Goal: Task Accomplishment & Management: Use online tool/utility

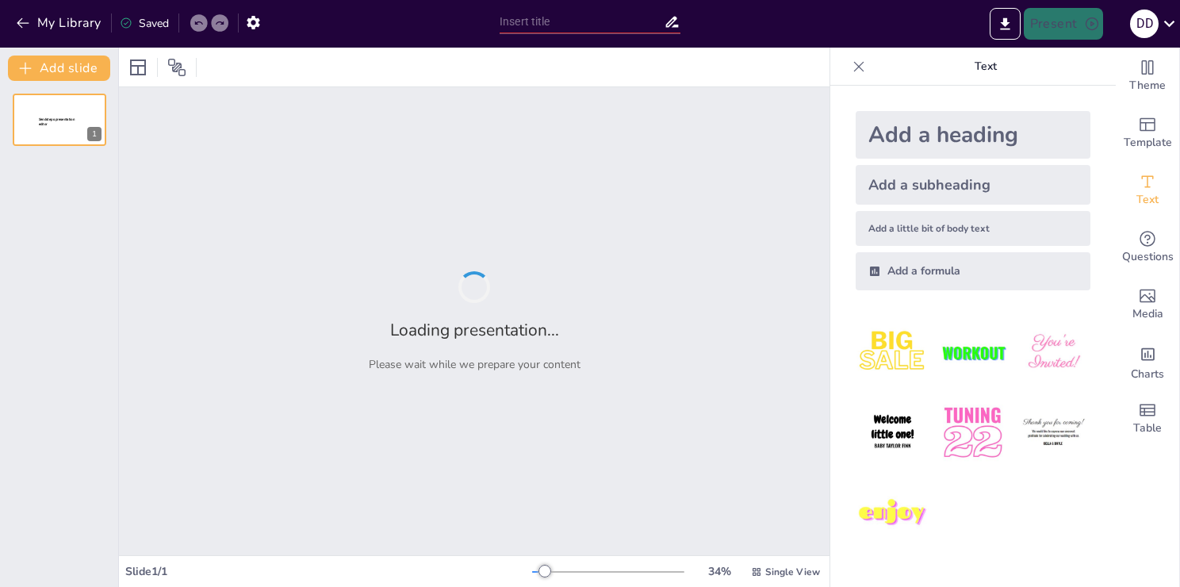
type input "Атомы и молекулы: Фундаментальные кирпичики химии"
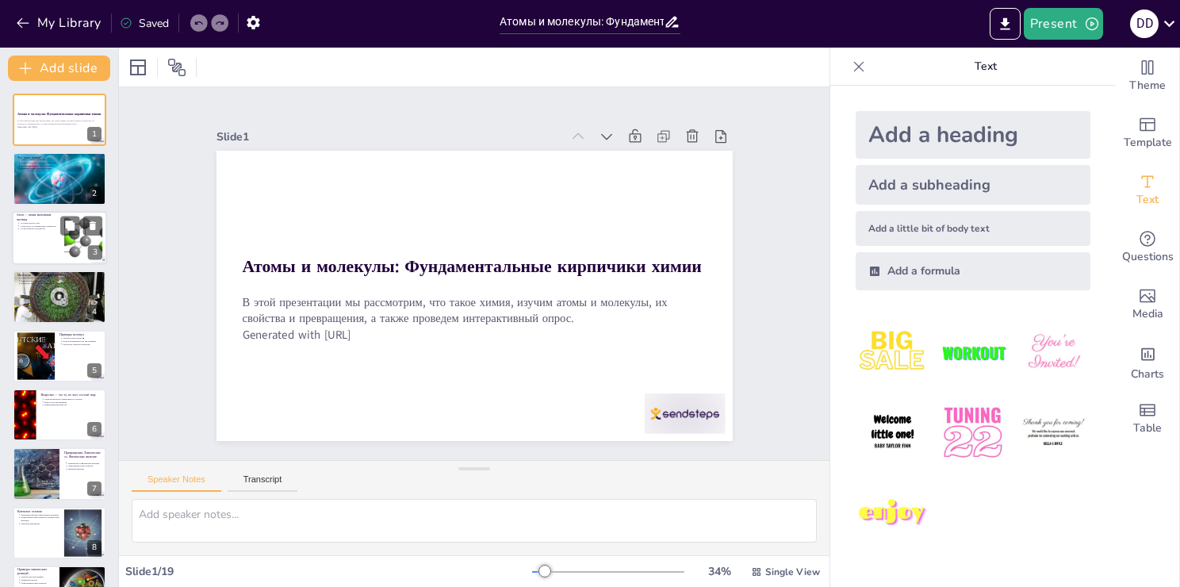
click at [57, 254] on div at bounding box center [59, 238] width 95 height 54
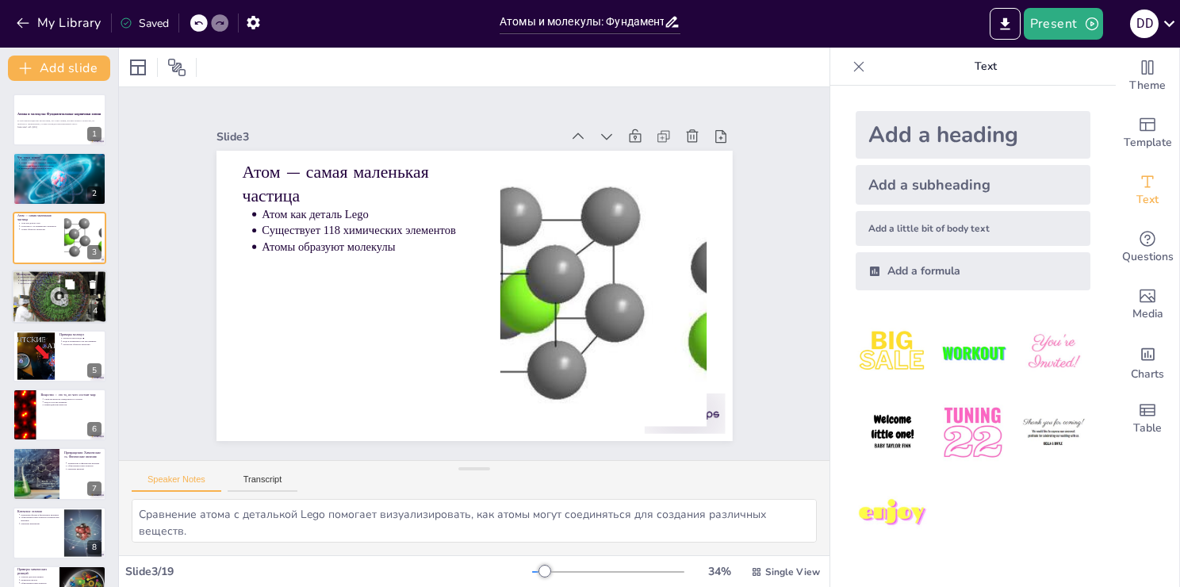
click at [63, 305] on div at bounding box center [59, 296] width 95 height 71
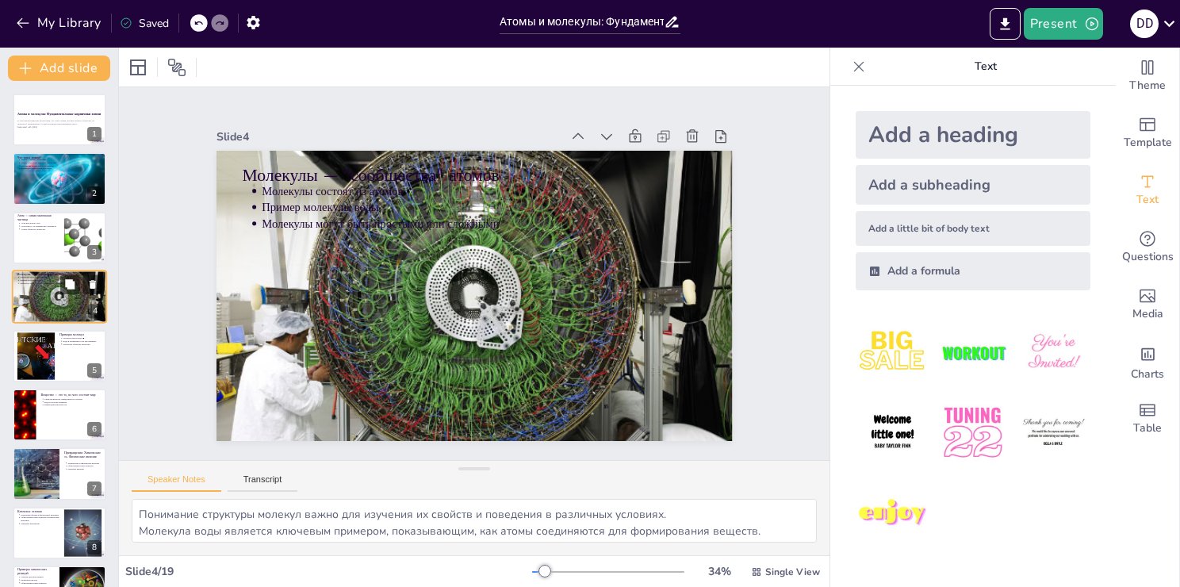
scroll to position [36, 0]
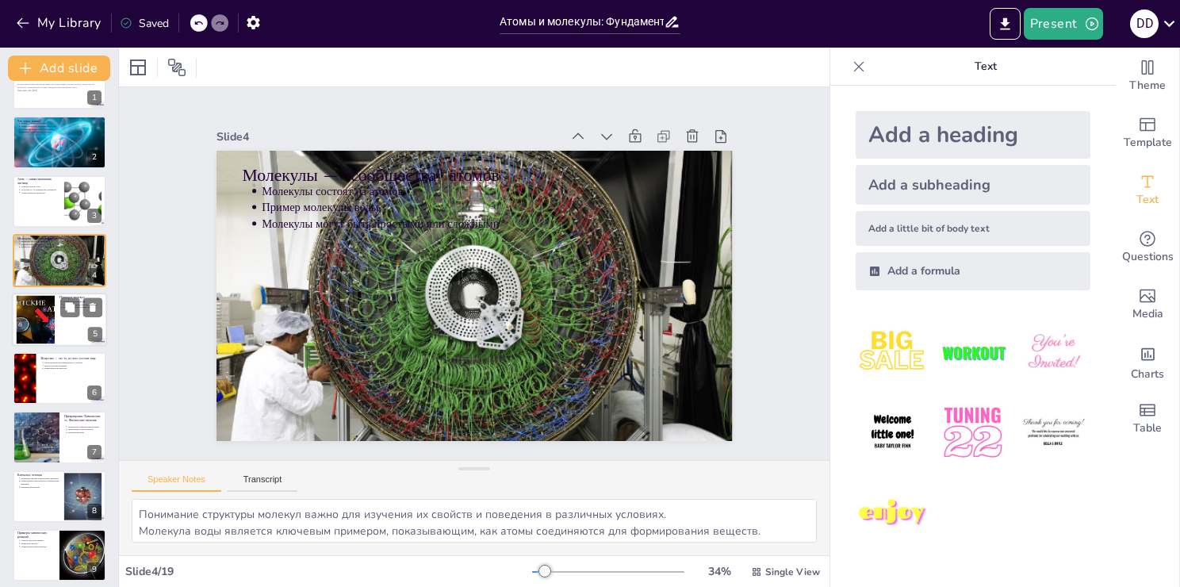
click at [52, 324] on div at bounding box center [36, 319] width 86 height 48
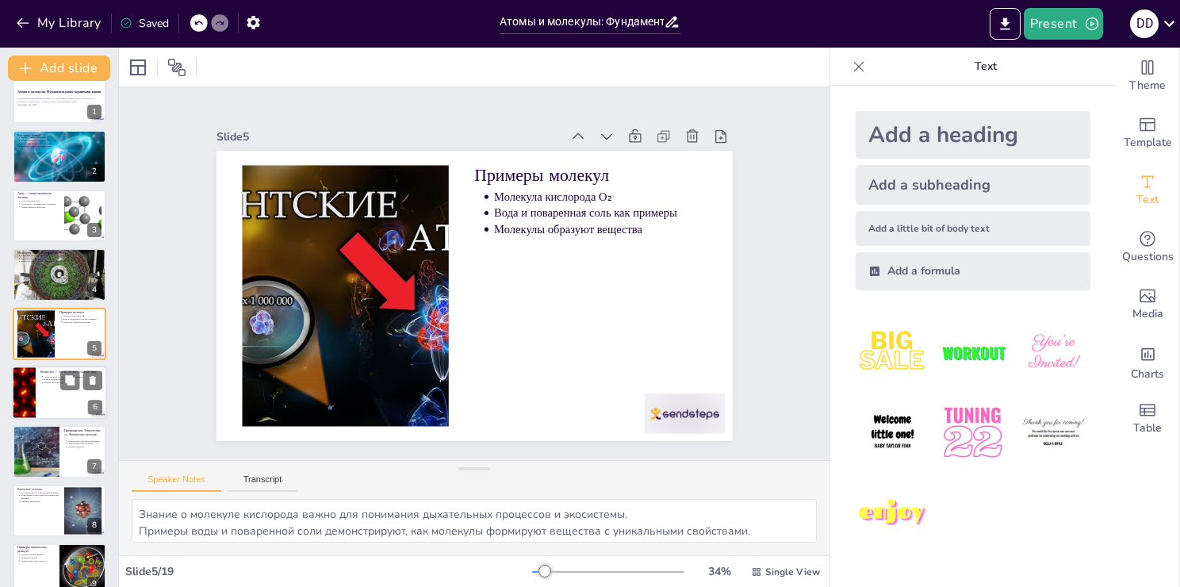
click at [52, 381] on p "Взаимодействие веществ" at bounding box center [73, 382] width 59 height 3
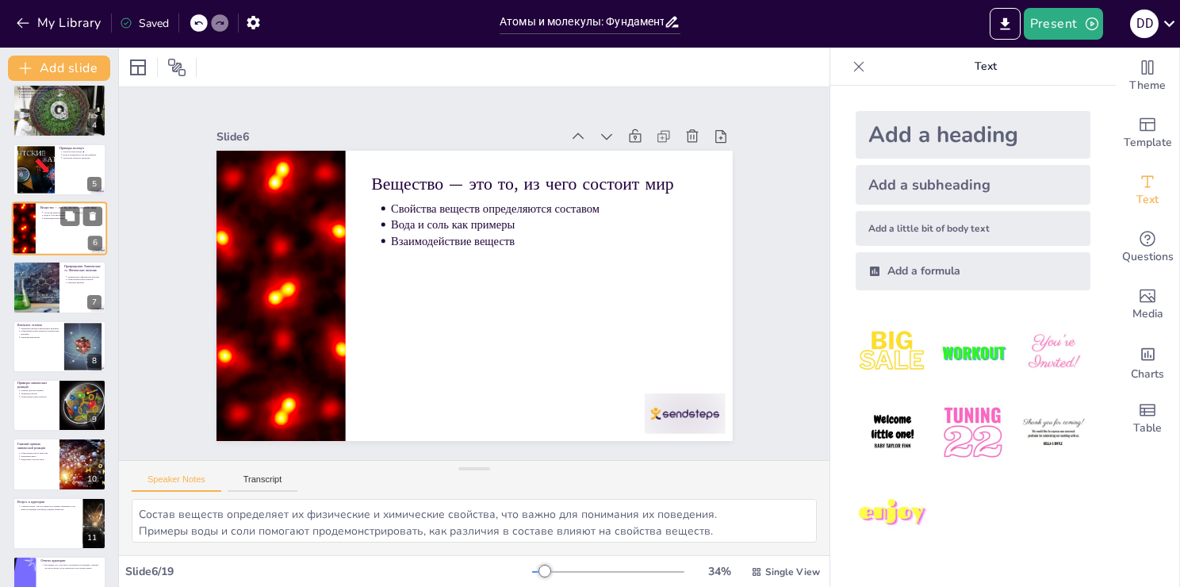
scroll to position [179, 0]
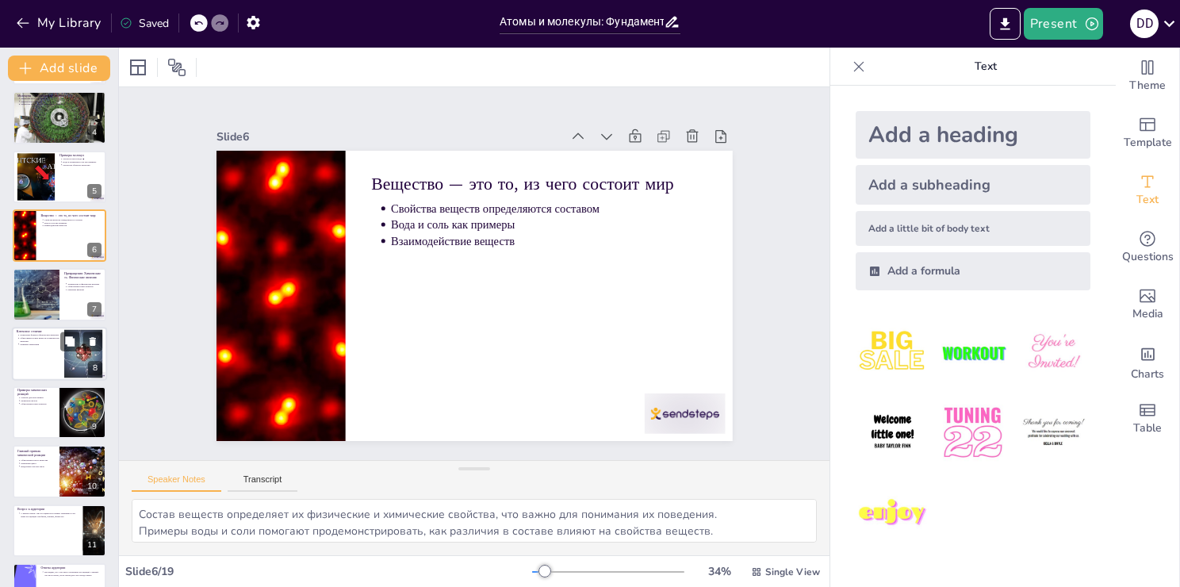
click at [48, 357] on div at bounding box center [59, 354] width 95 height 54
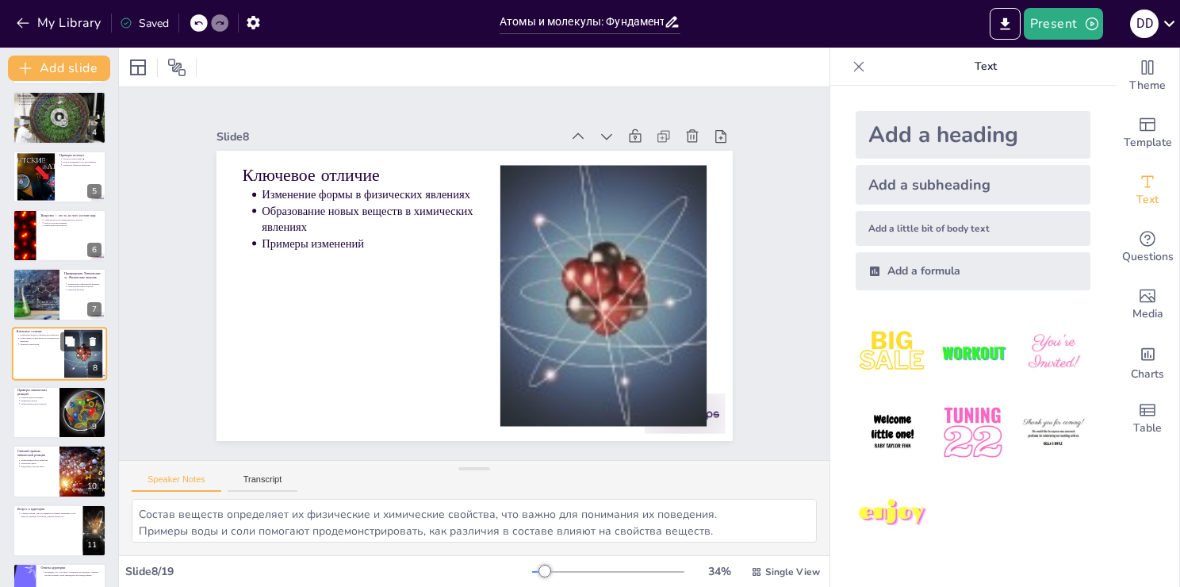
type textarea "Изменение формы вещества при физических явлениях помогает понять, как вещества …"
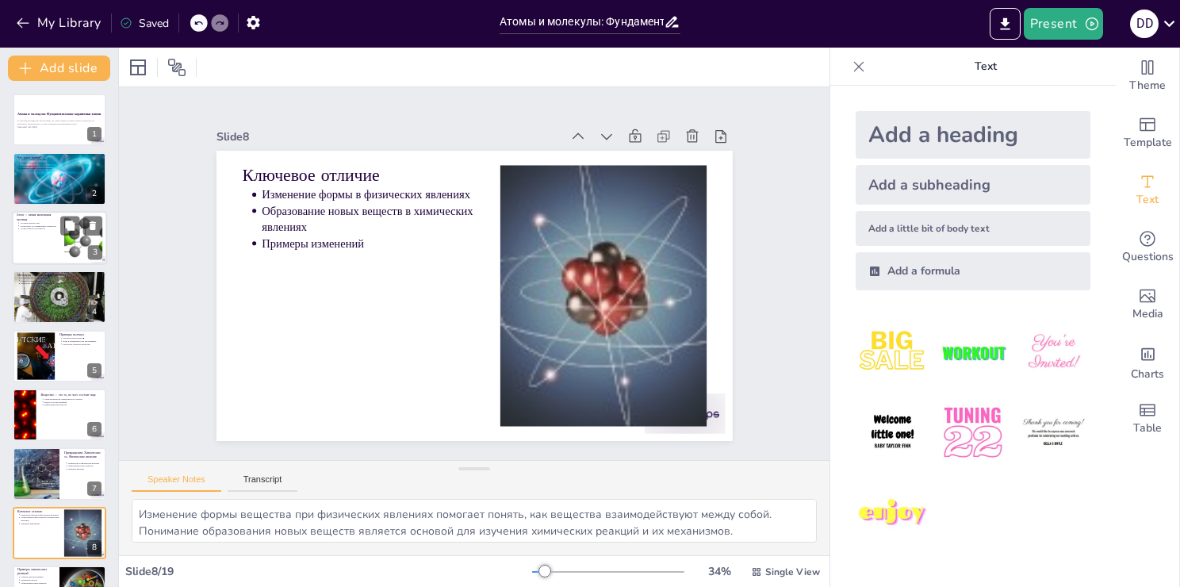
scroll to position [0, 0]
click at [41, 133] on div at bounding box center [59, 120] width 95 height 54
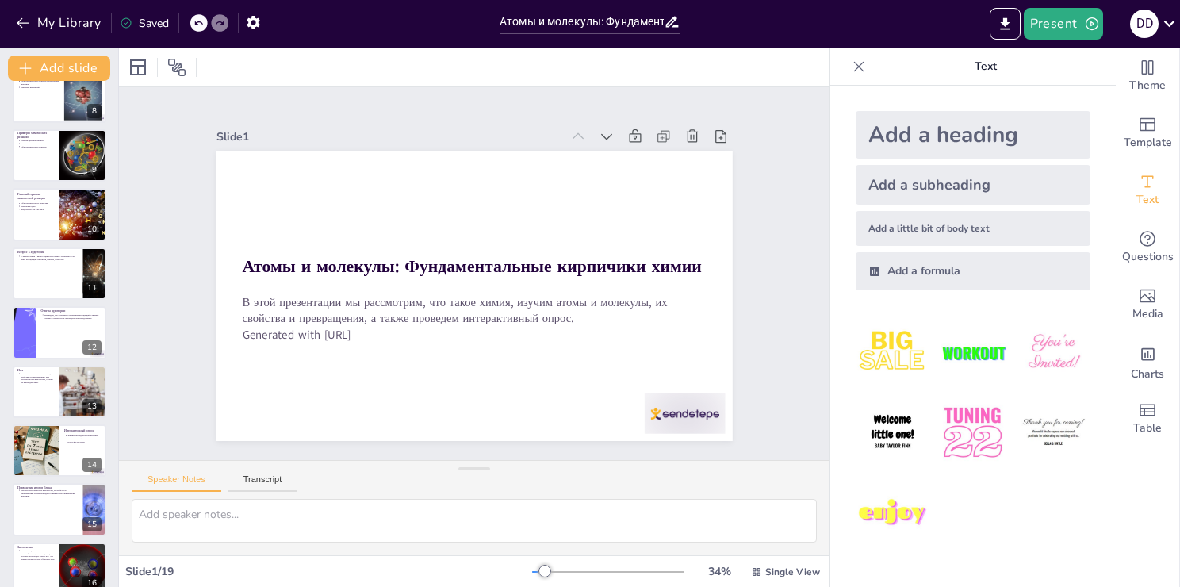
scroll to position [633, 0]
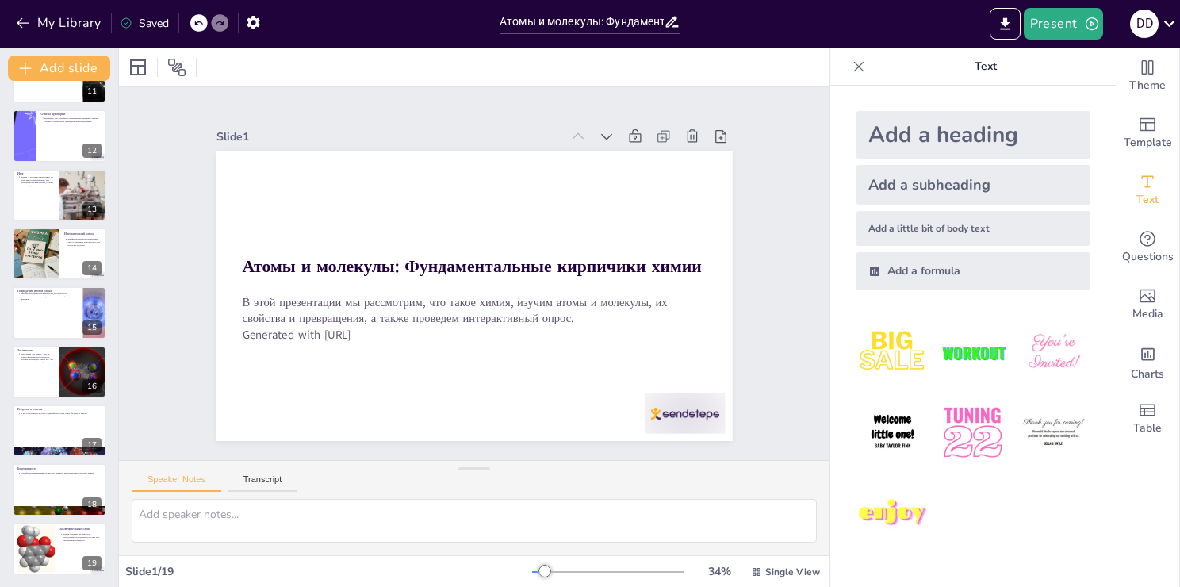
click at [851, 64] on icon at bounding box center [859, 67] width 16 height 16
